Goal: Information Seeking & Learning: Find specific fact

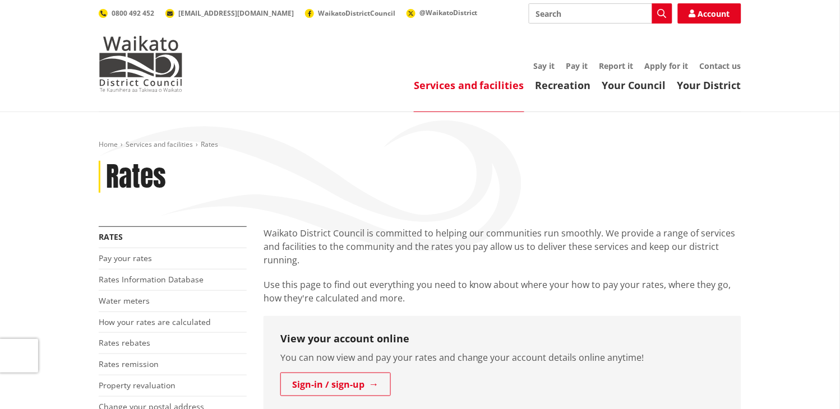
click at [181, 275] on link "Rates Information Database" at bounding box center [151, 279] width 105 height 11
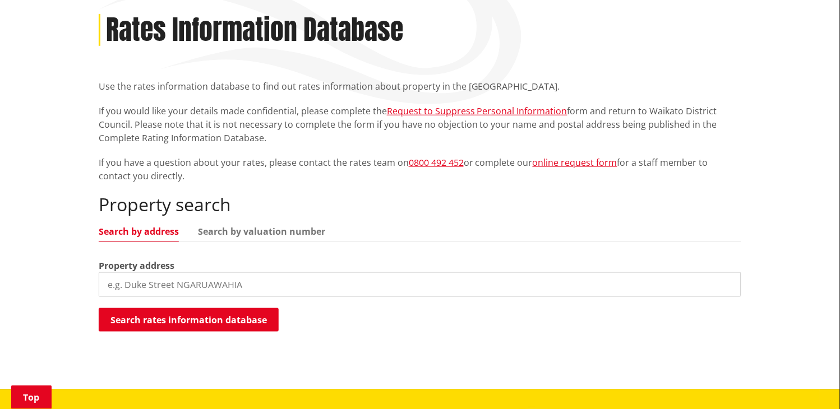
scroll to position [170, 0]
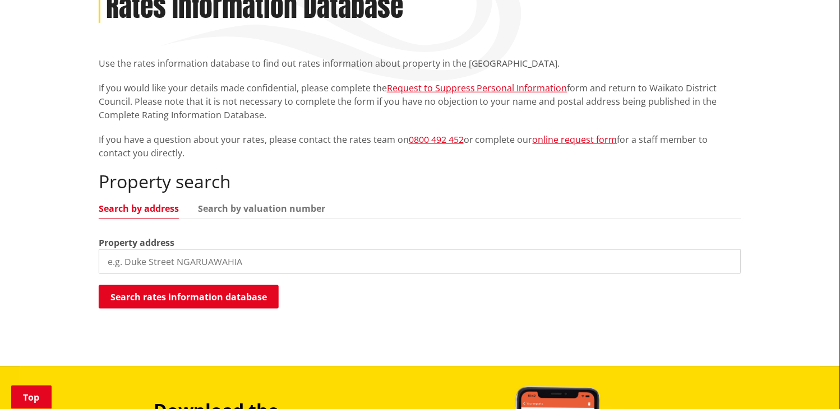
click at [378, 262] on input "search" at bounding box center [420, 261] width 643 height 25
paste input "[STREET_ADDRESS]  Get app [STREET_ADDRESS]"
drag, startPoint x: 284, startPoint y: 262, endPoint x: 181, endPoint y: 256, distance: 102.8
click at [181, 256] on input "[STREET_ADDRESS]  Get app [STREET_ADDRESS]" at bounding box center [420, 261] width 643 height 25
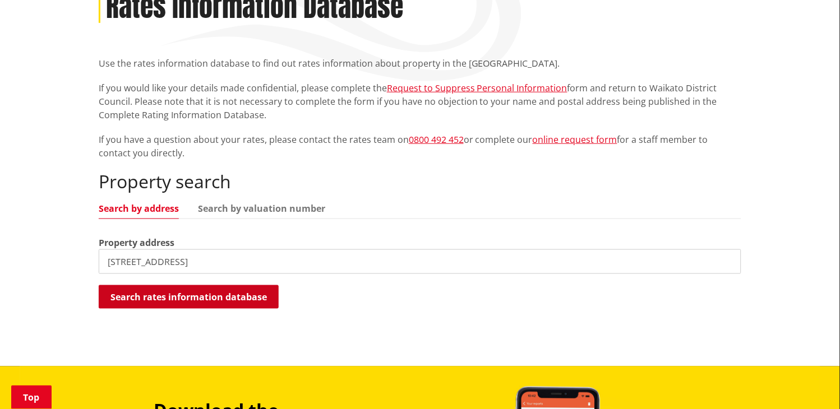
click at [175, 297] on button "Search rates information database" at bounding box center [189, 297] width 180 height 24
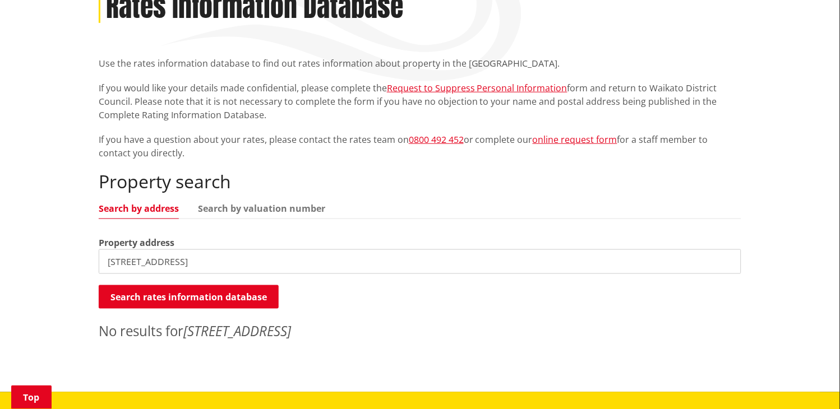
click at [170, 261] on input "[STREET_ADDRESS] " at bounding box center [420, 261] width 643 height 25
click at [164, 297] on button "Search rates information database" at bounding box center [189, 297] width 180 height 24
drag, startPoint x: 169, startPoint y: 262, endPoint x: 144, endPoint y: 256, distance: 26.0
click at [144, 256] on input "[STREET_ADDRESS]" at bounding box center [420, 261] width 643 height 25
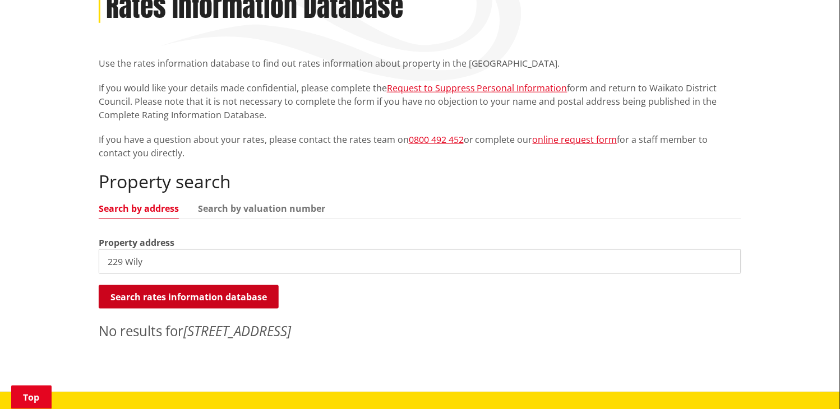
click at [158, 294] on button "Search rates information database" at bounding box center [189, 297] width 180 height 24
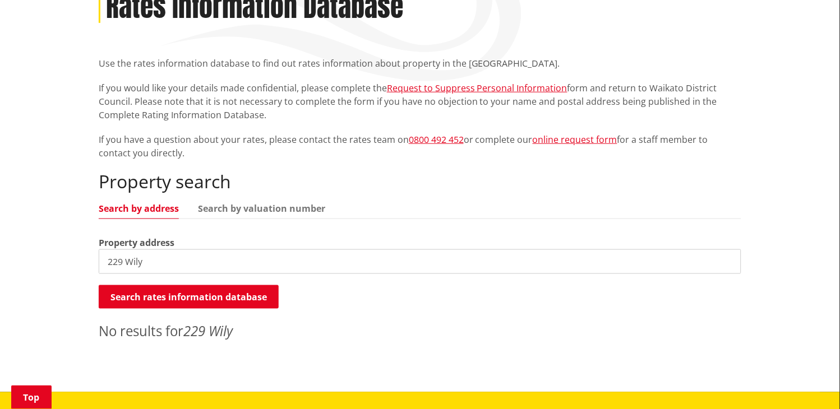
drag, startPoint x: 174, startPoint y: 262, endPoint x: 2, endPoint y: 247, distance: 172.8
click at [2, 247] on div "Home Services and facilities Rates Rates Information Database Rates Information…" at bounding box center [420, 167] width 840 height 450
paste input "[STREET_ADDRESS]"
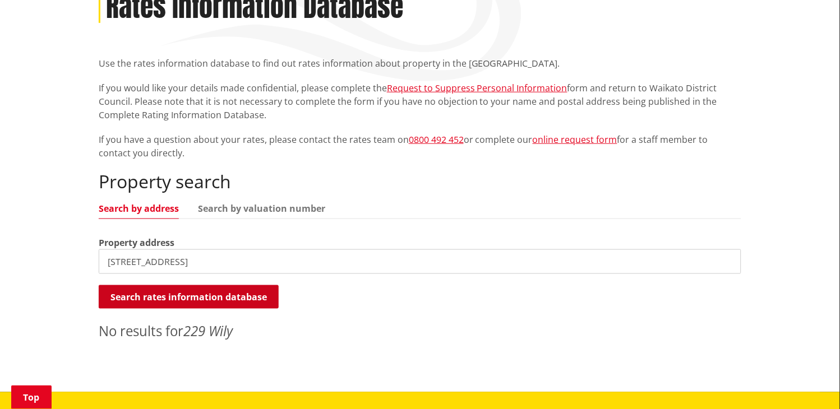
click at [118, 299] on button "Search rates information database" at bounding box center [189, 297] width 180 height 24
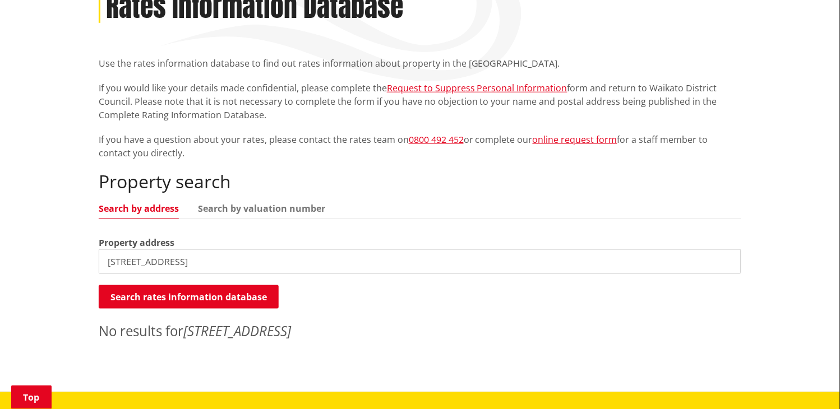
drag, startPoint x: 234, startPoint y: 260, endPoint x: 0, endPoint y: 243, distance: 234.4
click at [0, 243] on div "Home Services and facilities Rates Rates Information Database Rates Information…" at bounding box center [420, 167] width 840 height 450
paste input "[STREET_ADDRESS]"
click at [186, 294] on button "Search rates information database" at bounding box center [189, 297] width 180 height 24
click at [185, 266] on input "[STREET_ADDRESS]" at bounding box center [420, 261] width 643 height 25
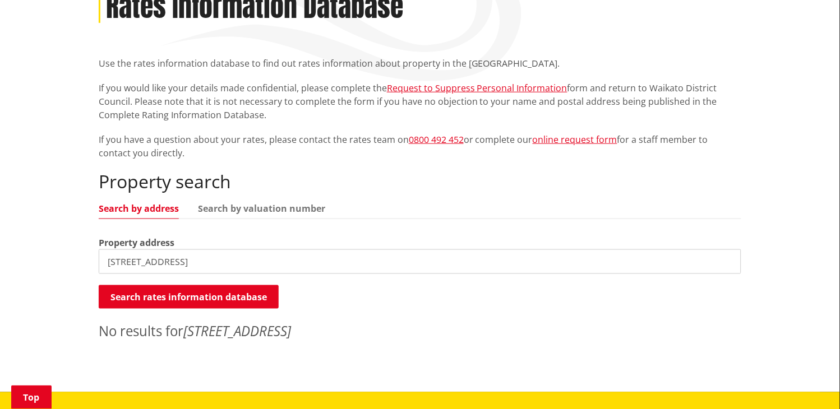
click at [185, 266] on input "[STREET_ADDRESS]" at bounding box center [420, 261] width 643 height 25
paste input "142 [PERSON_NAME]"
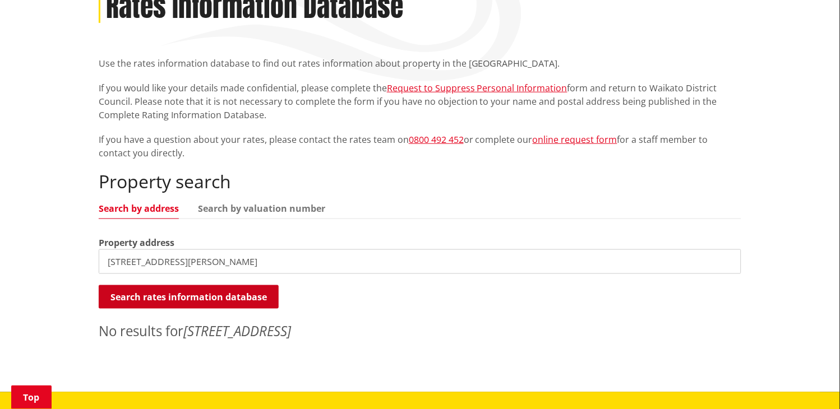
type input "[STREET_ADDRESS][PERSON_NAME]"
click at [177, 294] on button "Search rates information database" at bounding box center [189, 297] width 180 height 24
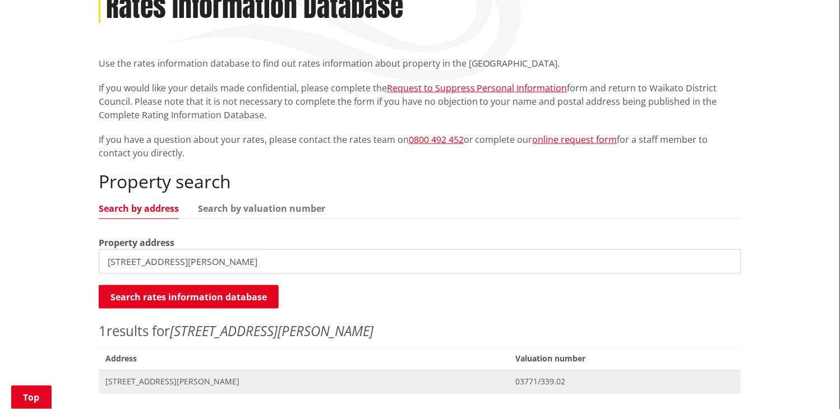
click at [219, 383] on span "[STREET_ADDRESS][PERSON_NAME]" at bounding box center [303, 382] width 397 height 11
